Goal: Communication & Community: Answer question/provide support

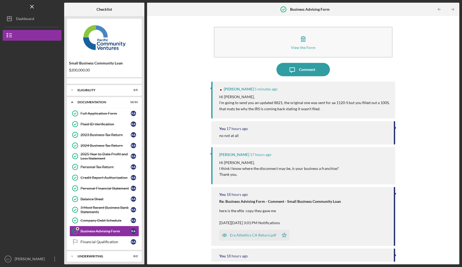
scroll to position [15, 0]
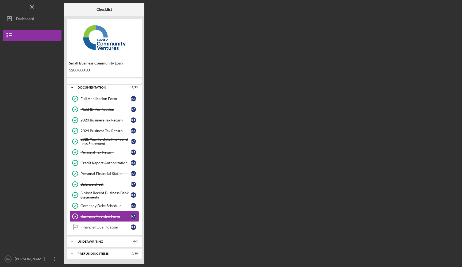
scroll to position [15, 0]
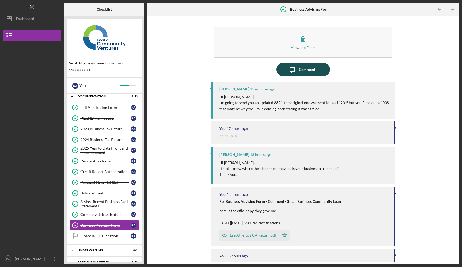
click at [298, 73] on icon "Icon/Message" at bounding box center [291, 69] width 13 height 13
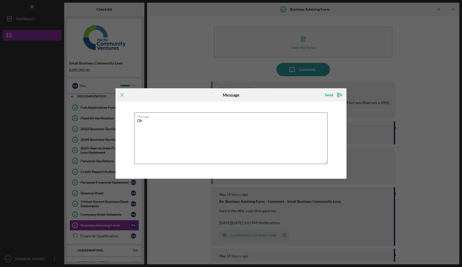
type textarea "O"
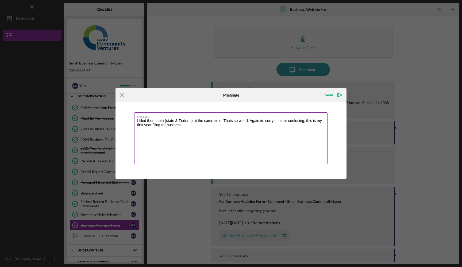
click at [166, 124] on textarea "I filed them both (state & Federal) at the same time. Thats so weird. Again im …" at bounding box center [230, 138] width 193 height 52
click at [191, 123] on textarea "I filed them both (state & Federal) at the same time. Thats so weird. Again im …" at bounding box center [230, 138] width 193 height 52
click at [220, 121] on textarea "I filed them both (state & Federal) at the same time. Thats so weird. Again im …" at bounding box center [230, 138] width 193 height 52
type textarea "I filed them both (state & Federal) at the same time online with Tax Act. Thats…"
click at [336, 96] on icon "Icon/icon-invite-send" at bounding box center [339, 94] width 13 height 13
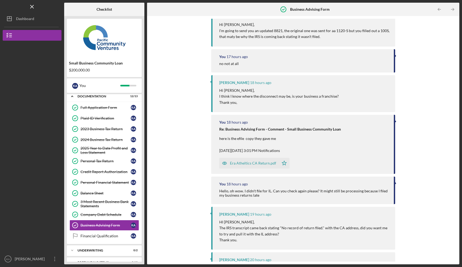
scroll to position [109, 0]
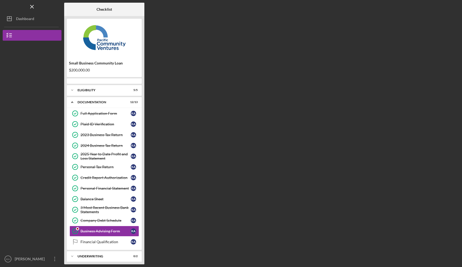
scroll to position [15, 0]
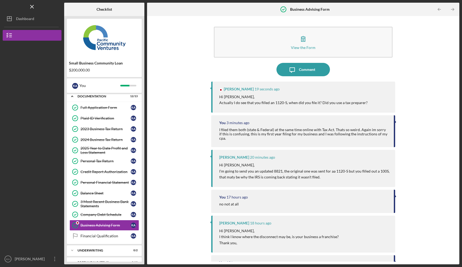
click at [291, 76] on div "View the Form Form Icon/Message Comment [PERSON_NAME] 19 seconds ago Hi [PERSON…" at bounding box center [303, 140] width 184 height 243
click at [299, 64] on div "Comment" at bounding box center [307, 69] width 16 height 13
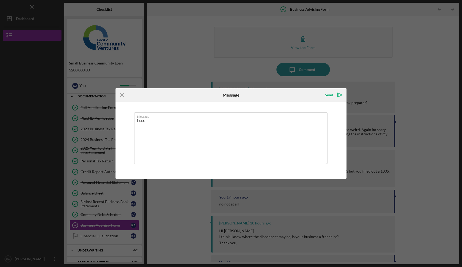
type textarea "I use"
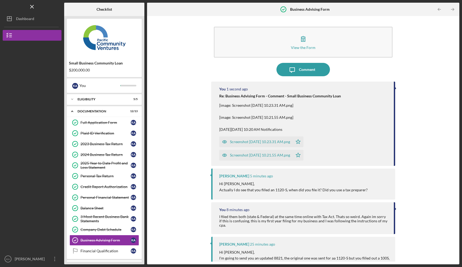
scroll to position [15, 0]
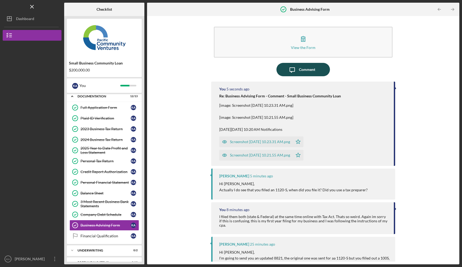
click at [313, 68] on div "Comment" at bounding box center [307, 69] width 16 height 13
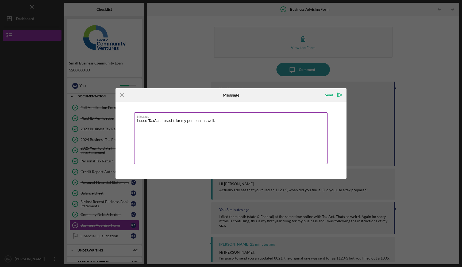
click at [201, 120] on textarea "I used TaxAct. I used it for my personal as well." at bounding box center [230, 138] width 193 height 52
type textarea "I used TaxAct. I used it for my personal return as well."
click at [338, 94] on icon "Icon/icon-invite-send" at bounding box center [339, 94] width 13 height 13
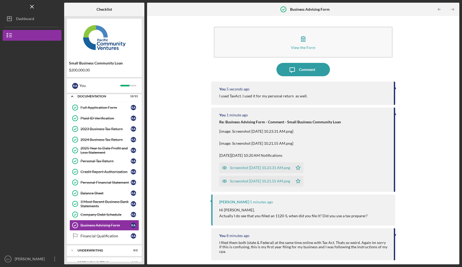
click at [285, 169] on div "Screenshot 2025-10-07 at 10.23.31 AM.png" at bounding box center [260, 167] width 60 height 4
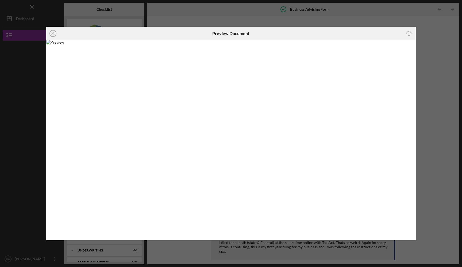
click at [164, 252] on div "Icon/Close Preview Document Icon/Download" at bounding box center [231, 133] width 462 height 267
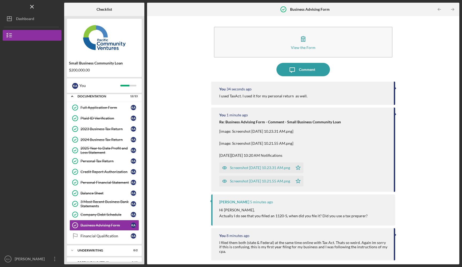
click at [250, 178] on div "Screenshot 2025-10-07 at 10.21.55 AM.png" at bounding box center [255, 180] width 73 height 11
